Goal: Task Accomplishment & Management: Complete application form

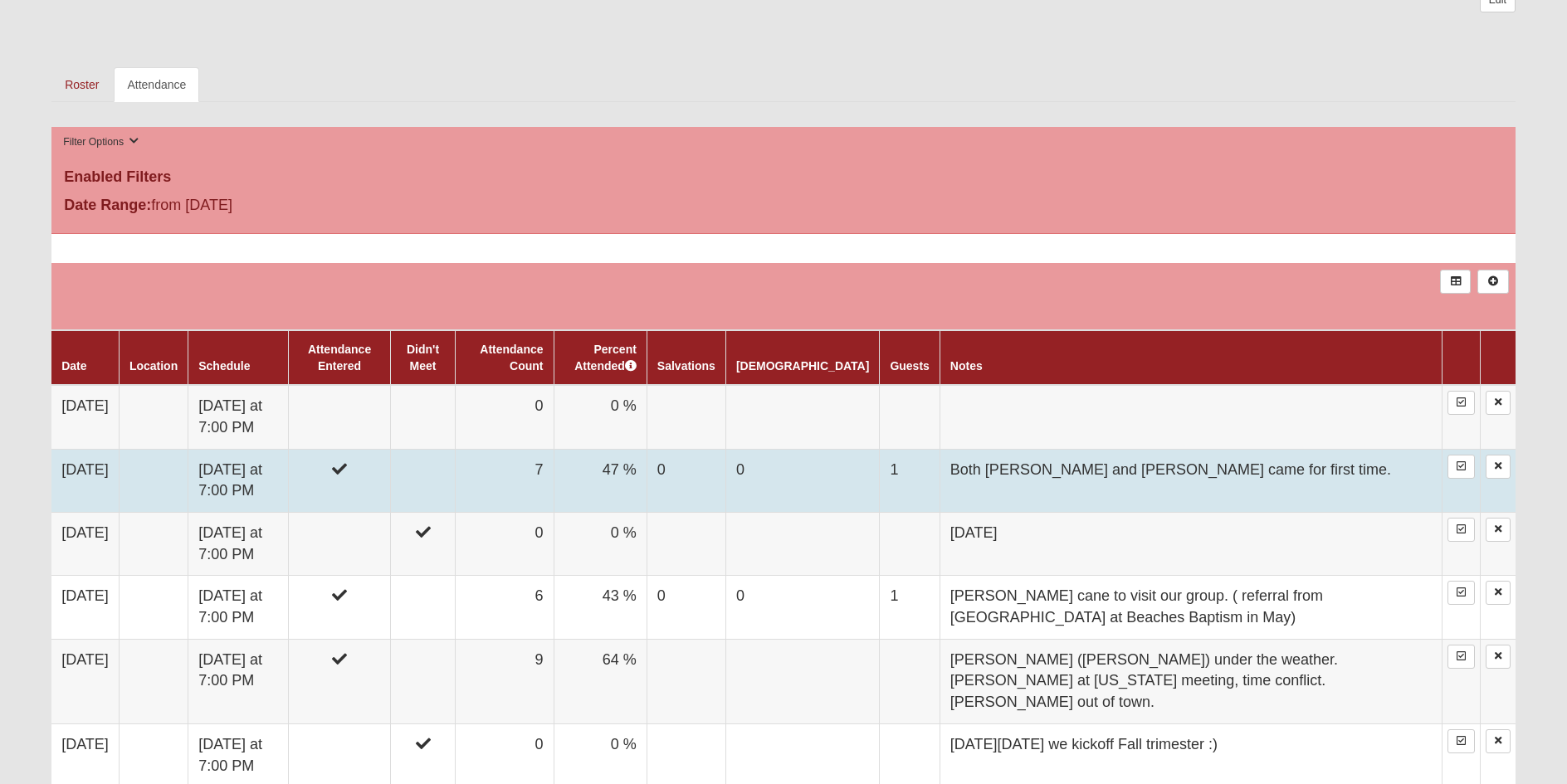
scroll to position [747, 0]
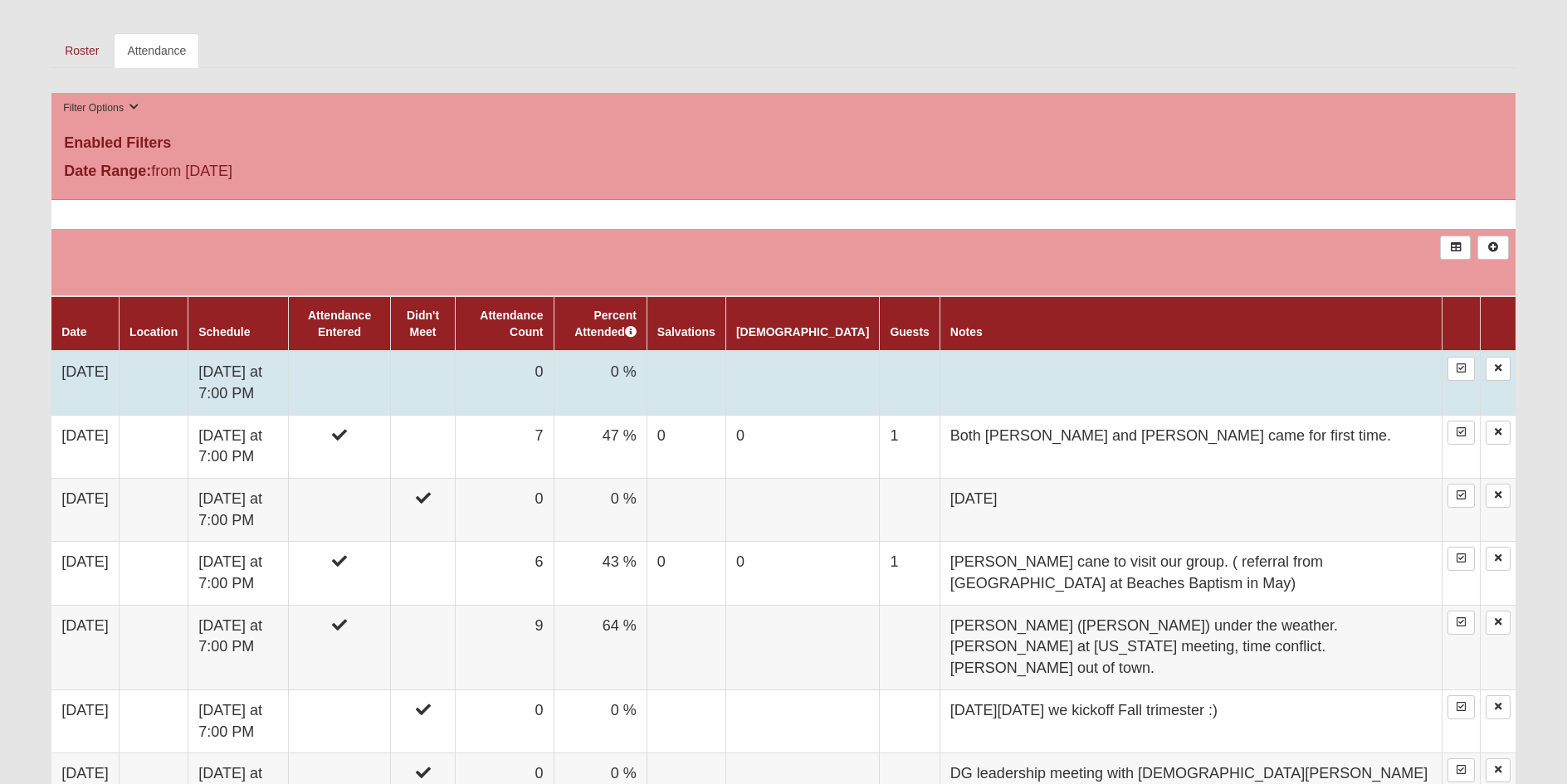
click at [371, 373] on td at bounding box center [339, 383] width 102 height 64
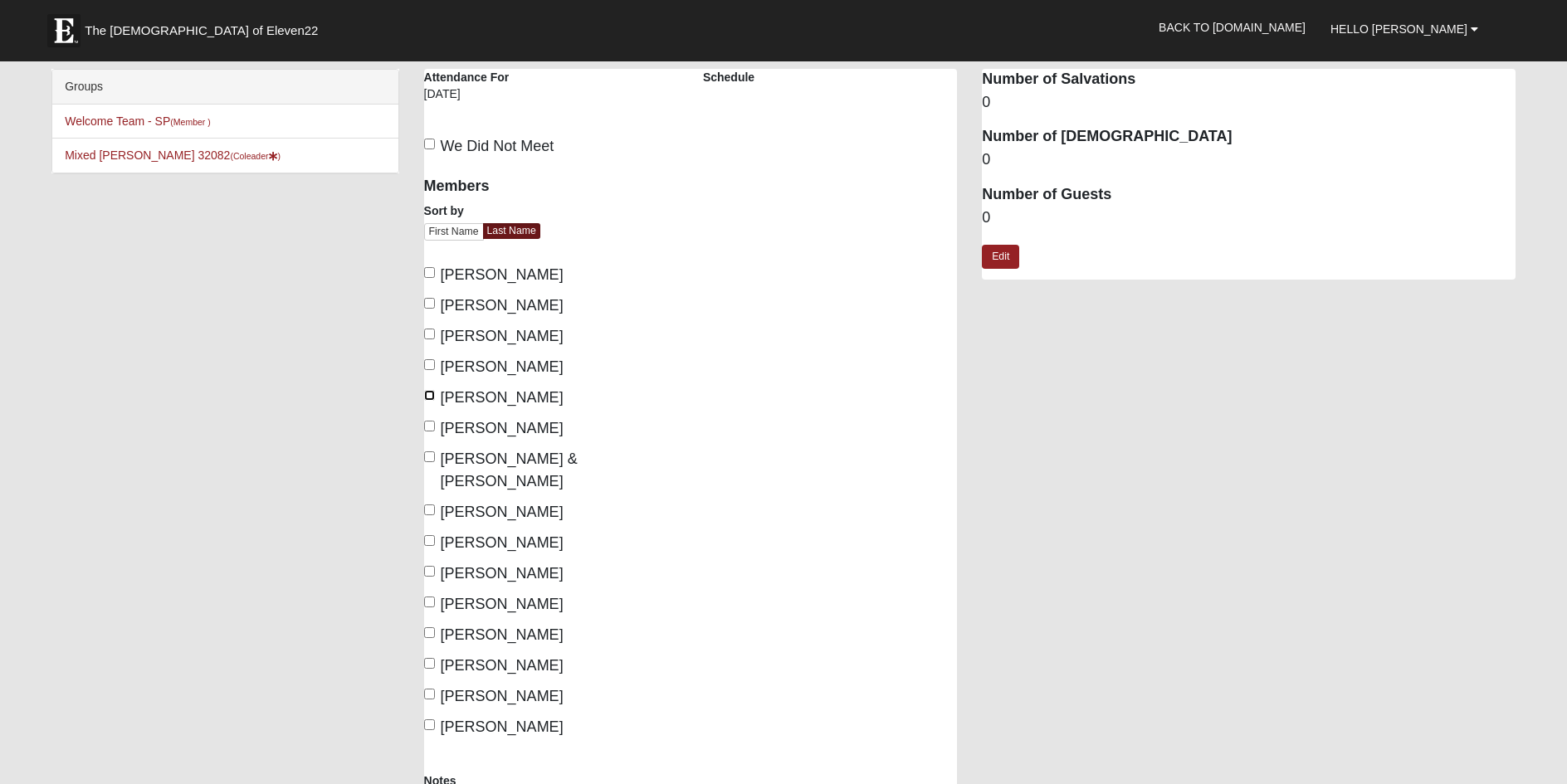
click at [429, 396] on input "Cosgrove, Jeff" at bounding box center [429, 395] width 10 height 10
checkbox input "true"
click at [425, 427] on input "Cosgrove, Pam" at bounding box center [429, 426] width 10 height 10
checkbox input "true"
click at [429, 504] on input "Martinez, Melissa" at bounding box center [429, 509] width 10 height 10
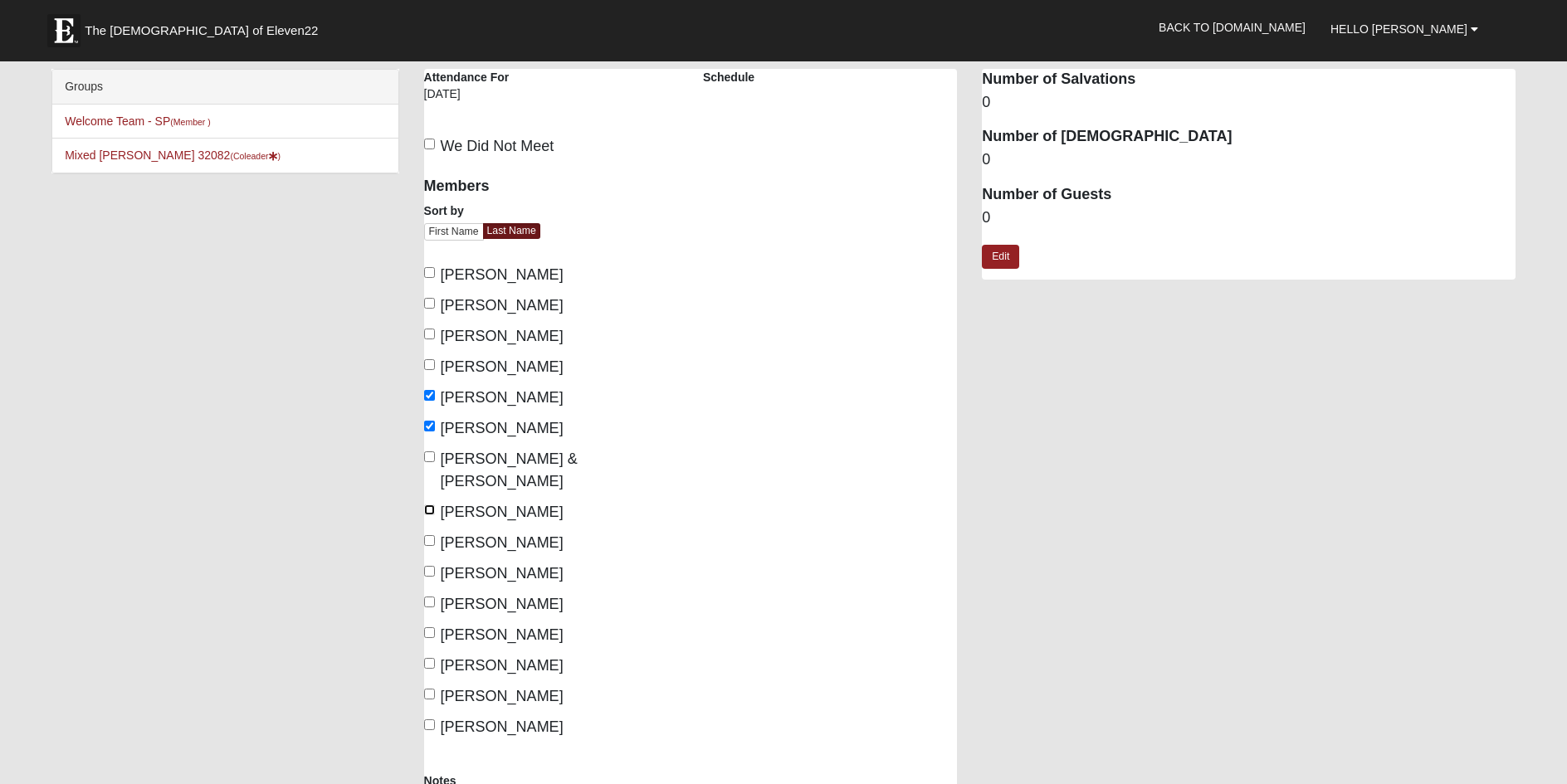
checkbox input "true"
click at [428, 535] on input "Pacitti, Marohn" at bounding box center [429, 541] width 10 height 10
checkbox input "true"
click at [428, 566] on input "Pate, Carol" at bounding box center [429, 571] width 10 height 10
checkbox input "true"
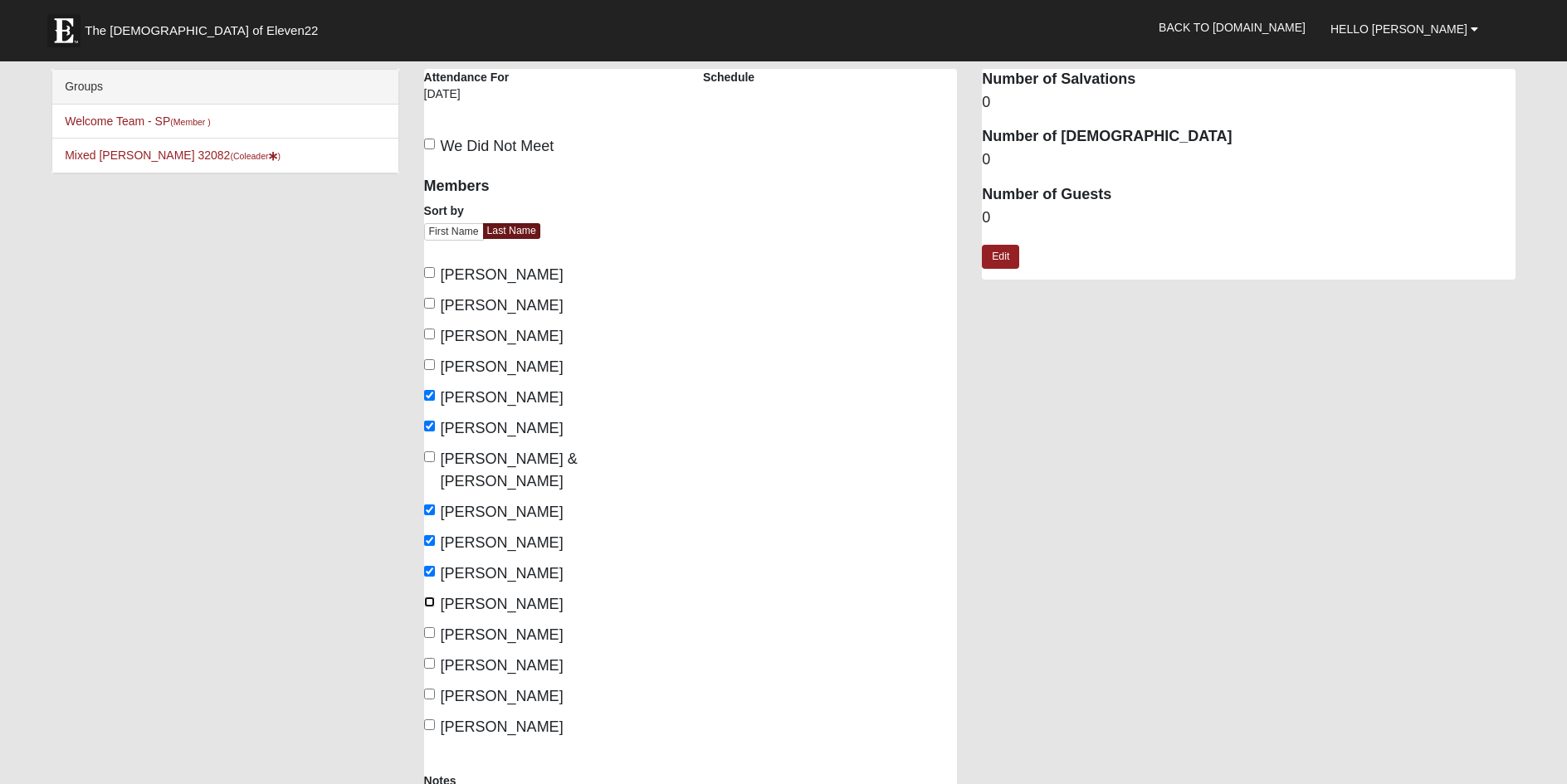
click at [428, 597] on input "Pate, Steve" at bounding box center [429, 602] width 10 height 10
checkbox input "true"
click at [427, 627] on input "Rudolph, Kristen" at bounding box center [429, 632] width 10 height 10
checkbox input "true"
click at [432, 658] on input "Santos, Sandra" at bounding box center [429, 663] width 10 height 10
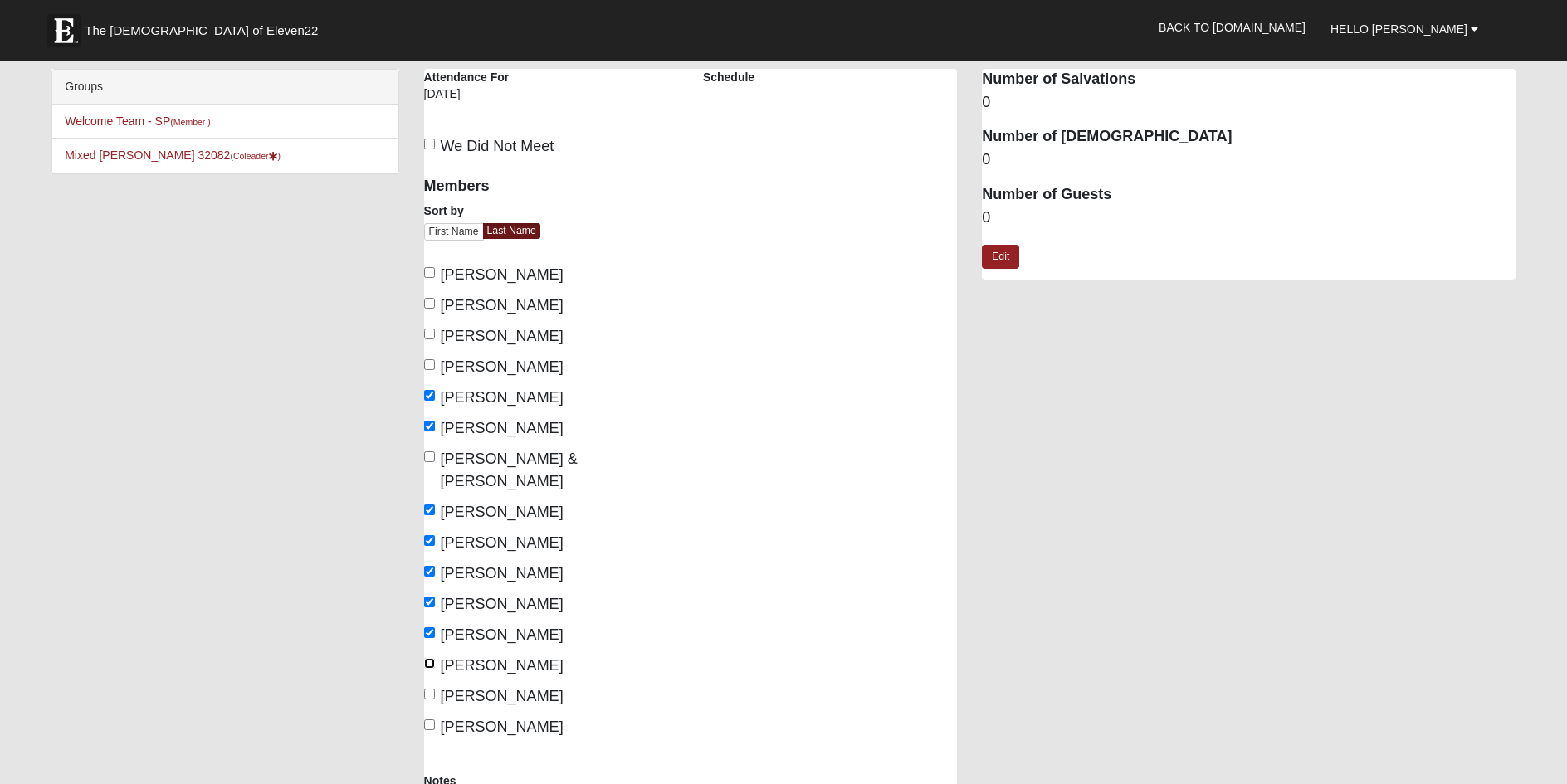
checkbox input "true"
click at [424, 274] on input "Ballinger, Ryan" at bounding box center [429, 272] width 10 height 10
checkbox input "true"
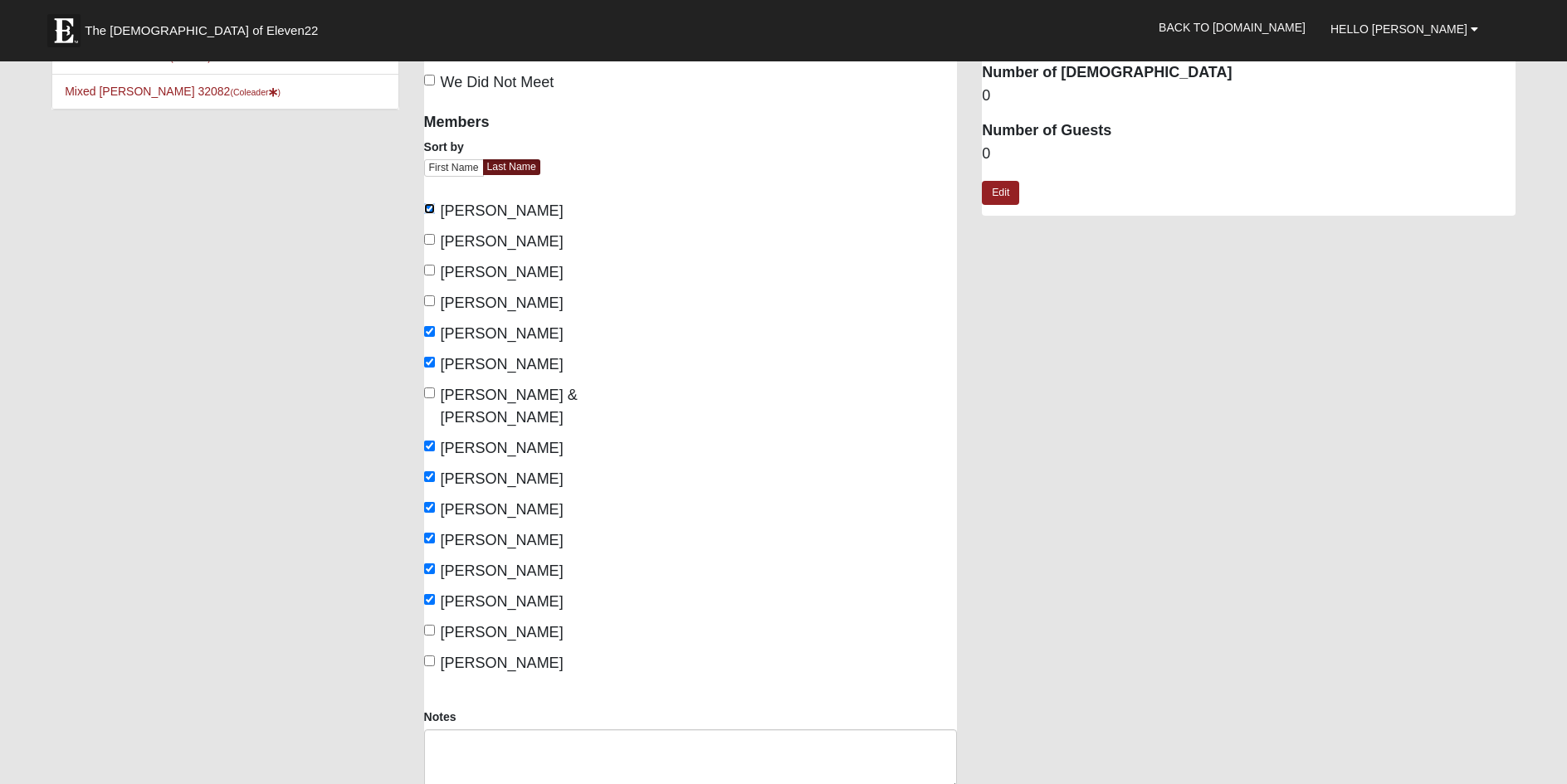
scroll to position [166, 0]
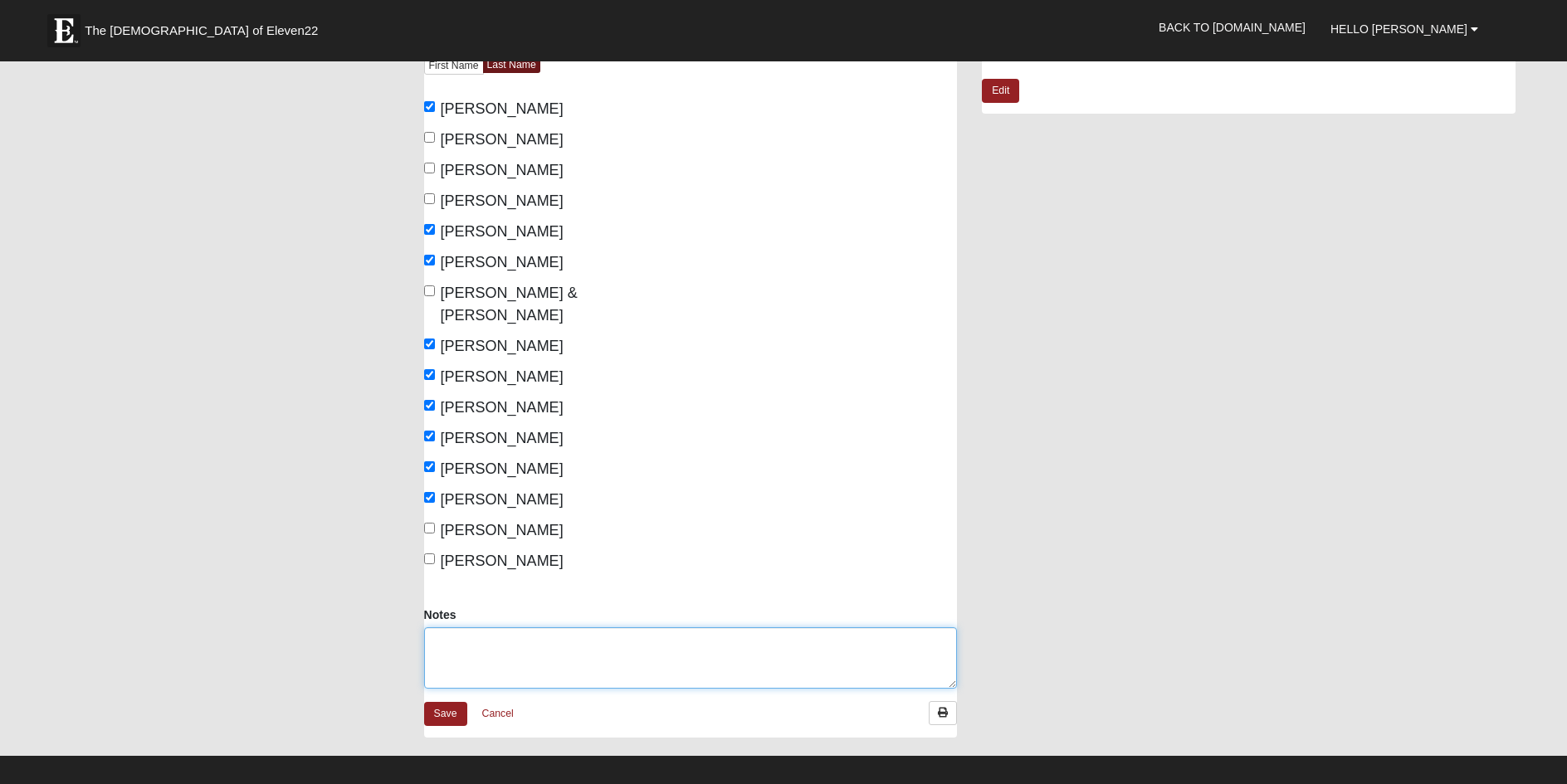
click at [504, 631] on textarea "Notes" at bounding box center [691, 657] width 534 height 61
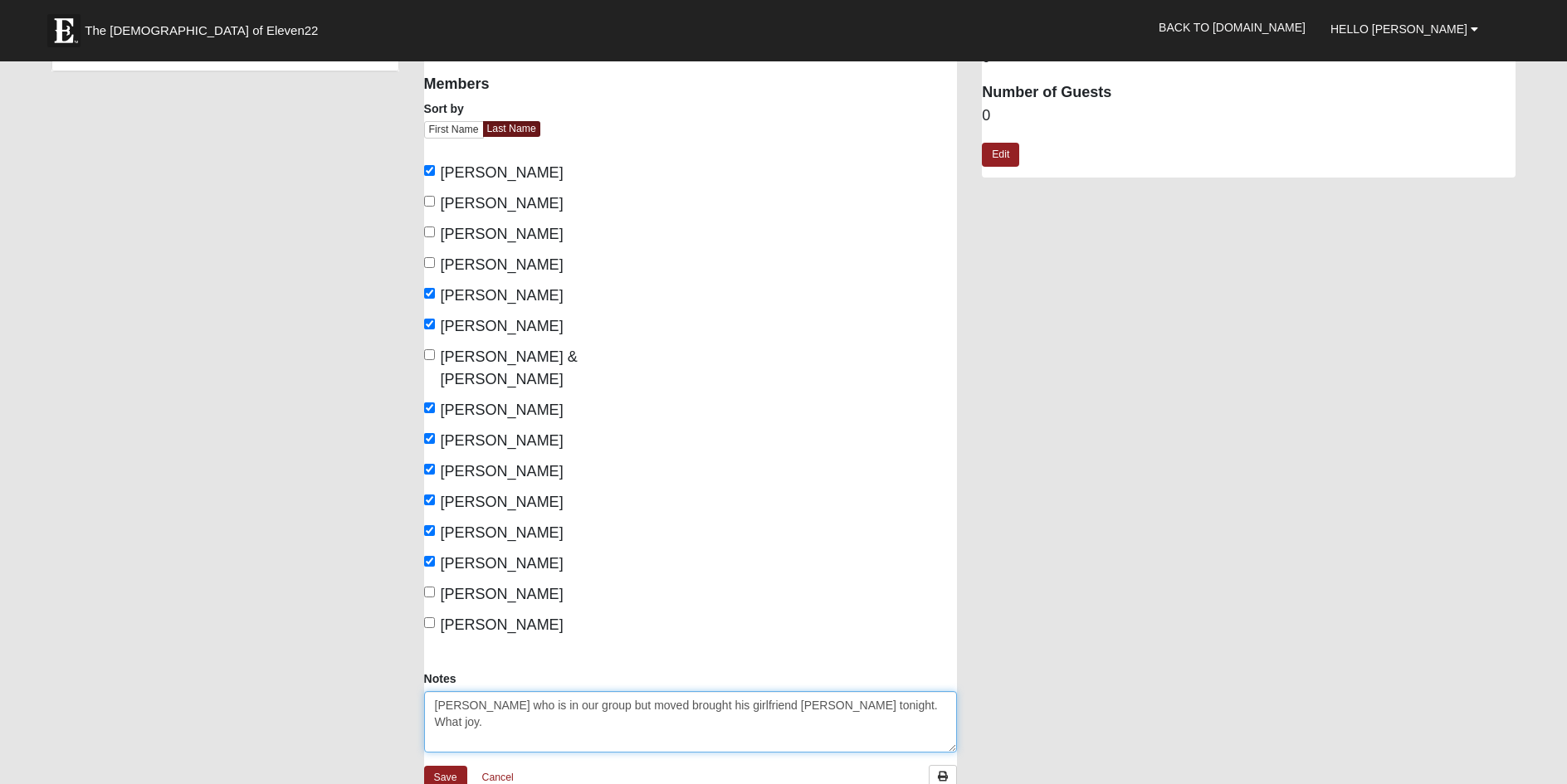
scroll to position [0, 0]
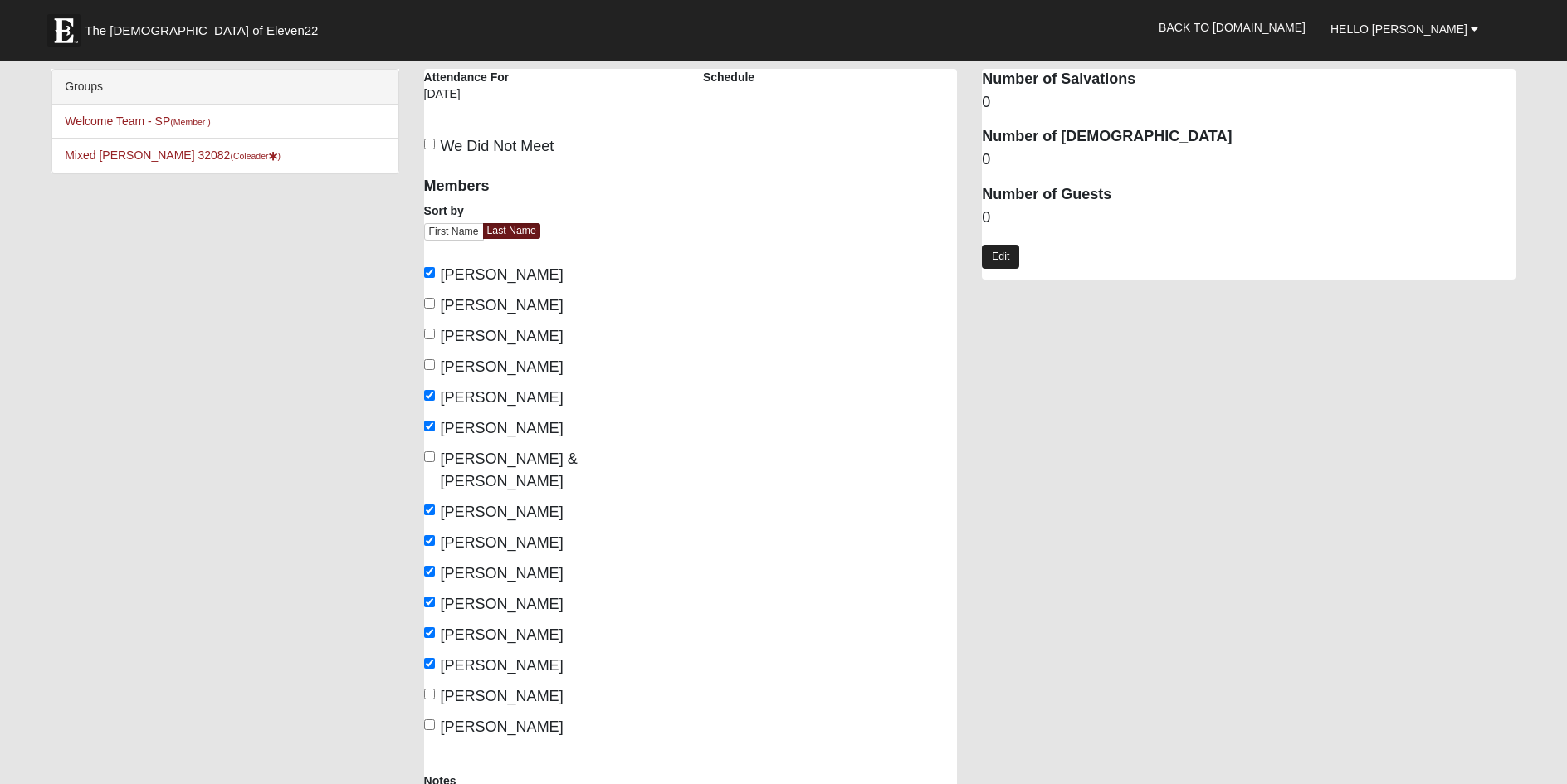
type textarea "George Riely who is in our group but moved brought his girlfriend Kirsten tonig…"
click at [1012, 259] on link "Edit" at bounding box center [999, 256] width 37 height 24
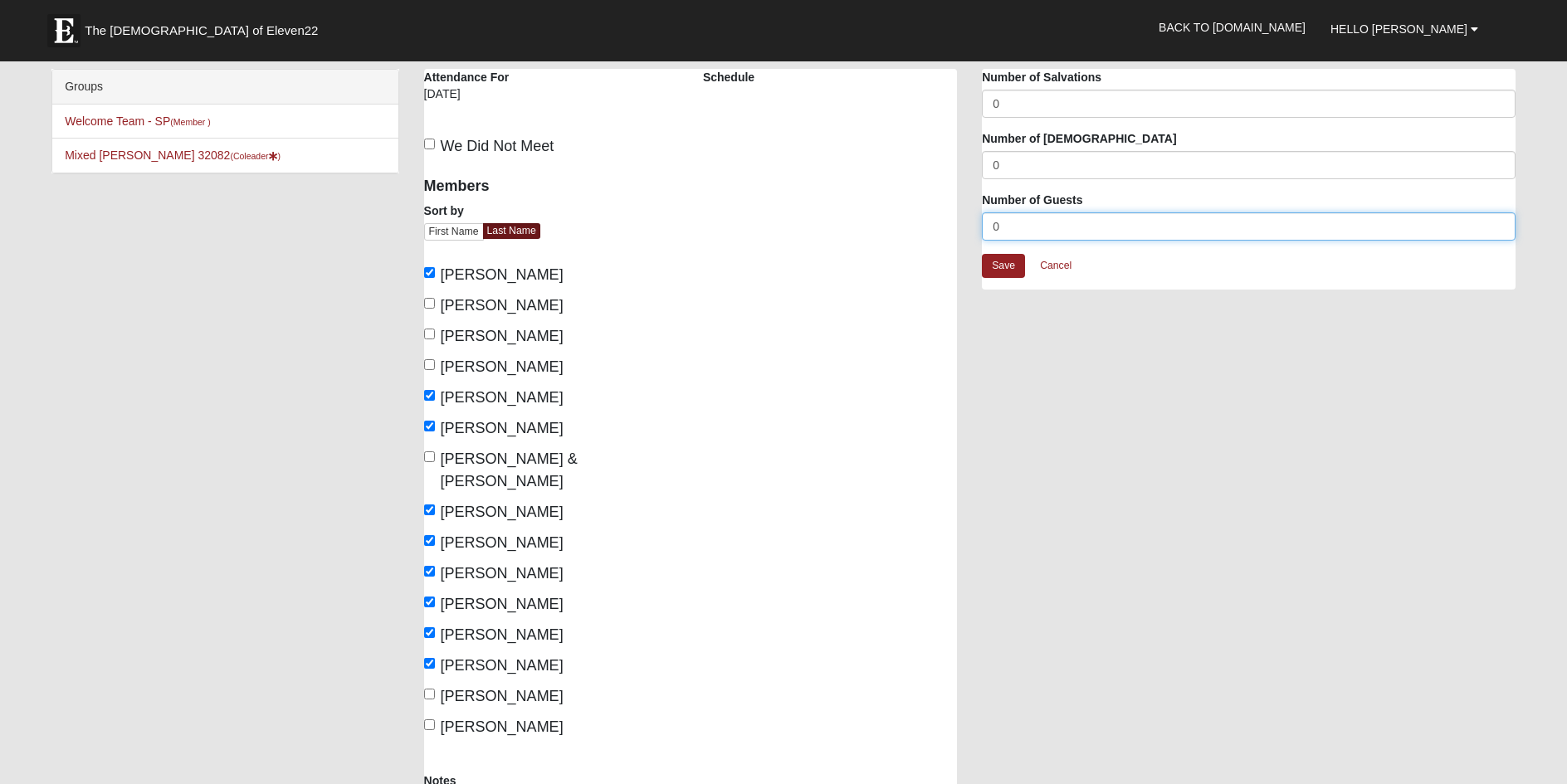
drag, startPoint x: 1007, startPoint y: 225, endPoint x: 988, endPoint y: 228, distance: 19.2
click at [988, 228] on input "0" at bounding box center [1248, 226] width 534 height 28
type input "2"
click at [999, 269] on link "Save" at bounding box center [1003, 266] width 43 height 24
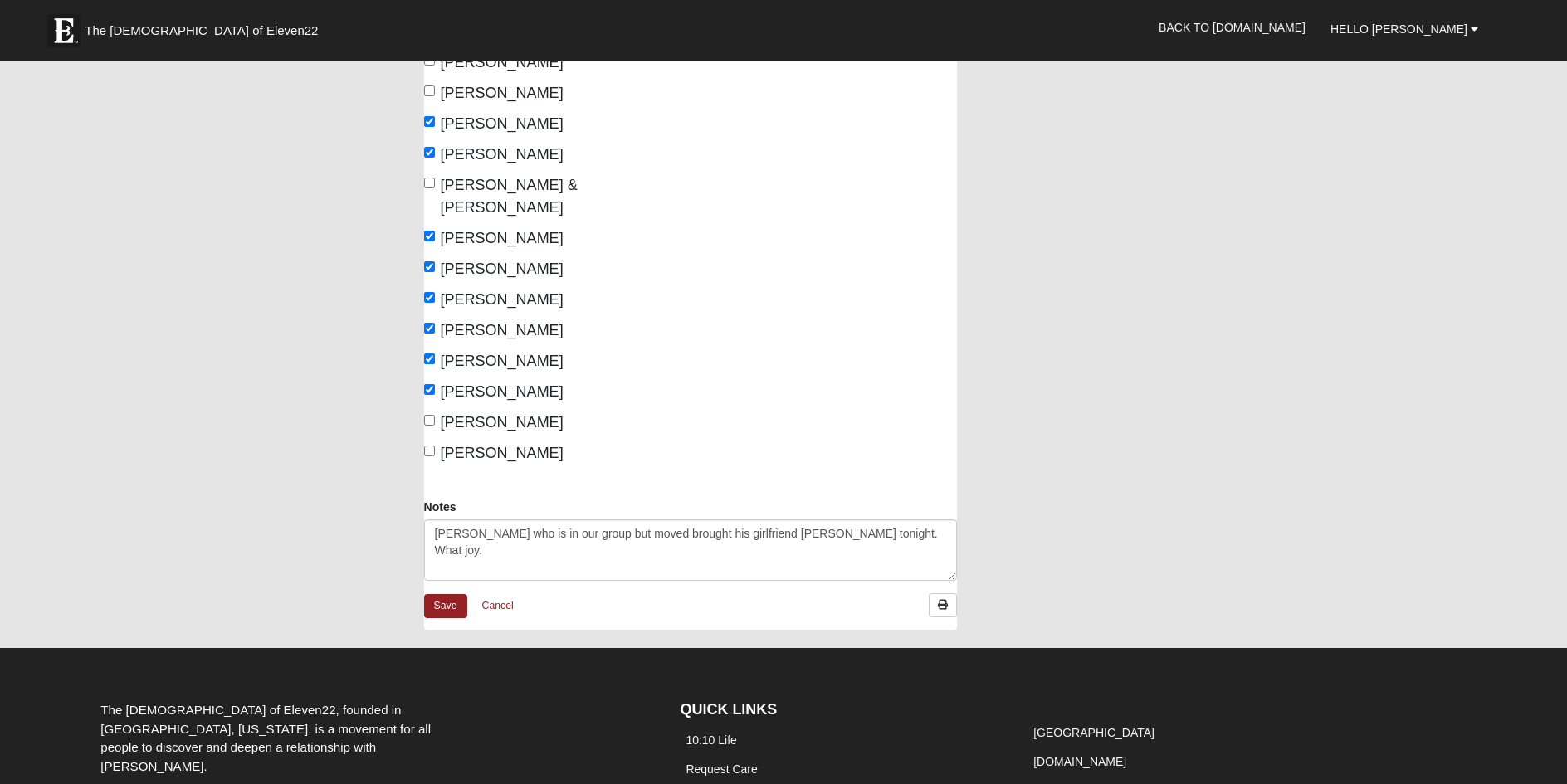
scroll to position [332, 0]
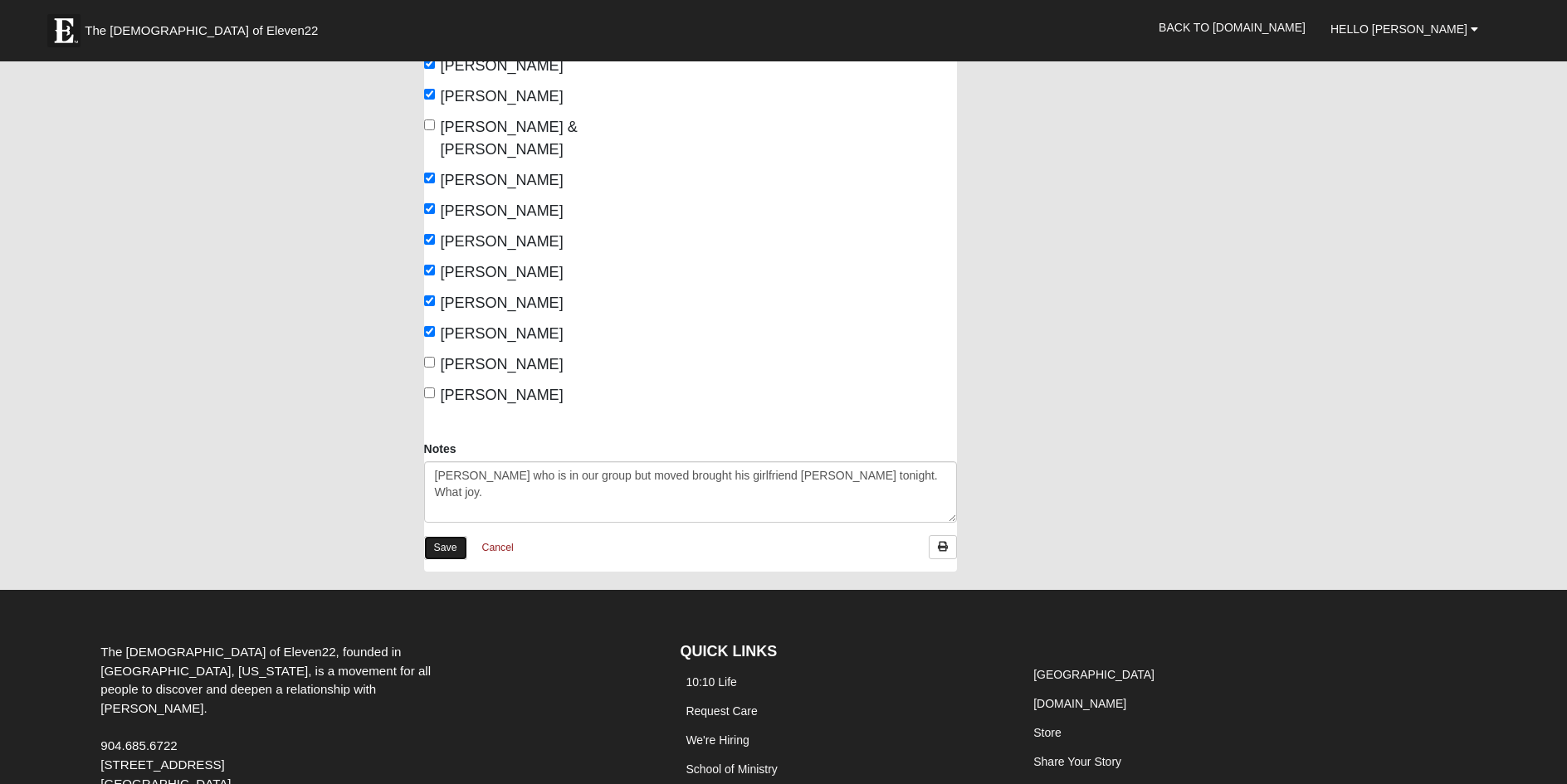
click at [451, 536] on link "Save" at bounding box center [446, 548] width 43 height 24
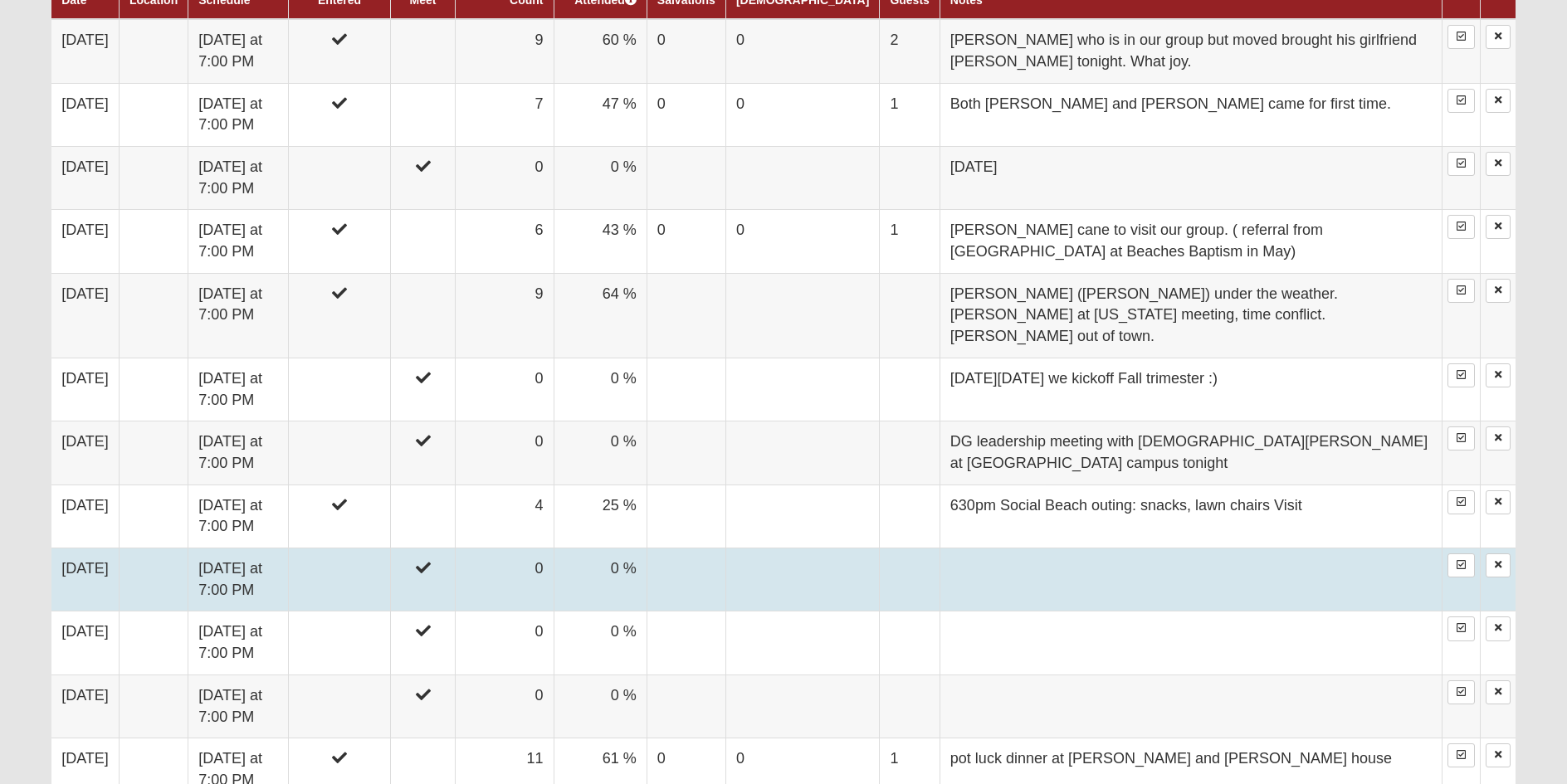
scroll to position [913, 0]
